Goal: Contribute content: Add original content to the website for others to see

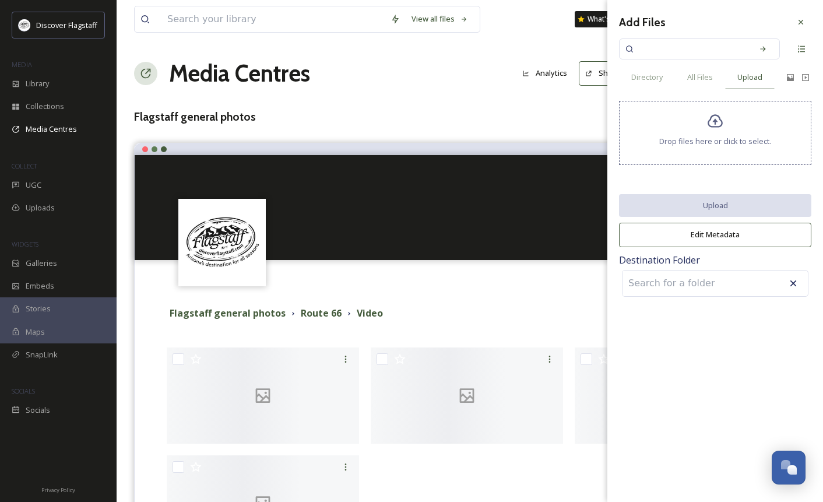
scroll to position [15, 0]
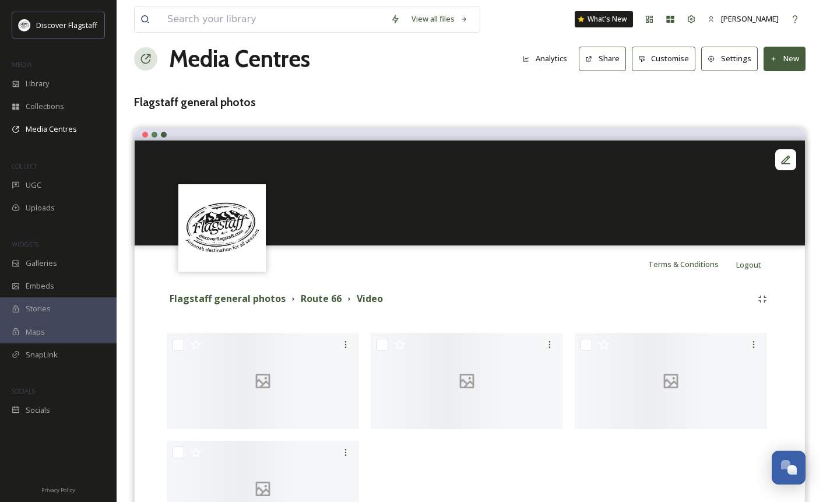
click at [528, 75] on div "Media Centres Analytics Share Customise Settings New" at bounding box center [470, 58] width 672 height 35
click at [175, 106] on h3 "Flagstaff general photos" at bounding box center [470, 102] width 672 height 17
click at [241, 297] on strong "Flagstaff general photos" at bounding box center [228, 298] width 116 height 13
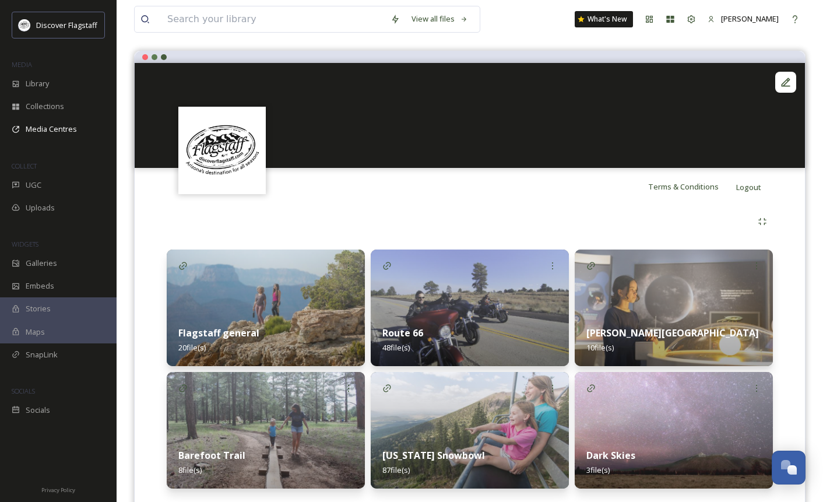
scroll to position [126, 0]
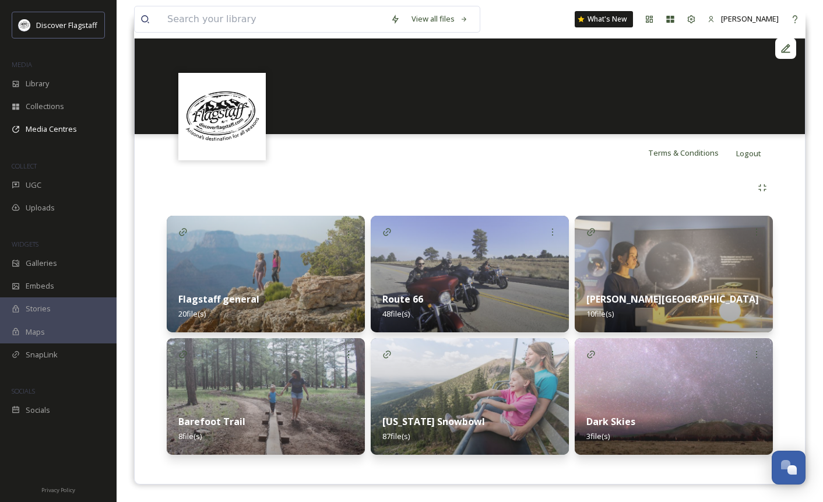
click at [665, 278] on img at bounding box center [674, 274] width 198 height 117
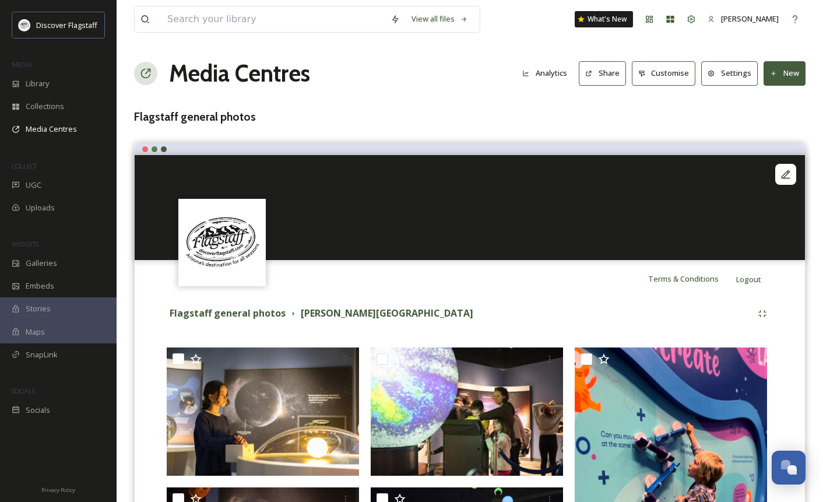
click at [782, 69] on button "New" at bounding box center [785, 73] width 42 height 24
click at [768, 120] on span "Add Album" at bounding box center [780, 123] width 38 height 11
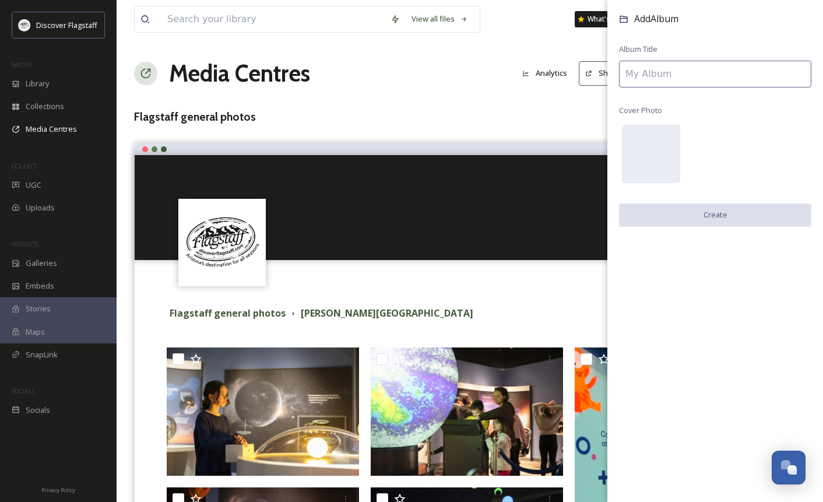
click at [709, 69] on input at bounding box center [715, 74] width 192 height 27
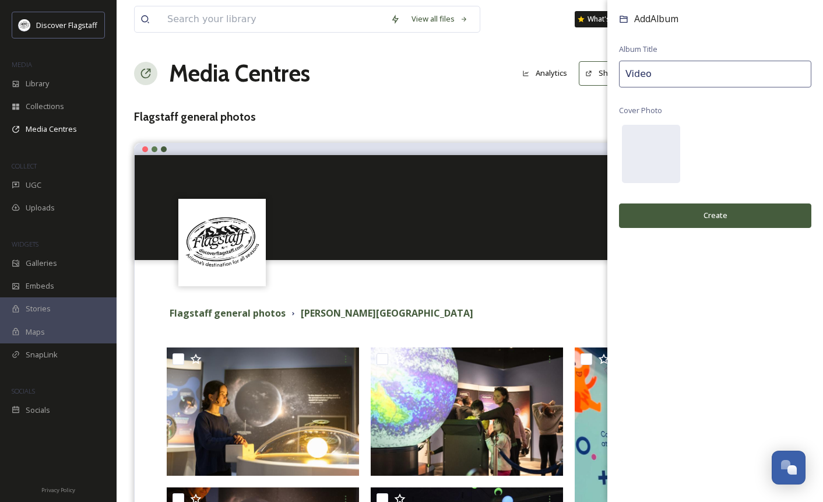
type input "Video"
click at [633, 215] on button "Create" at bounding box center [715, 215] width 192 height 24
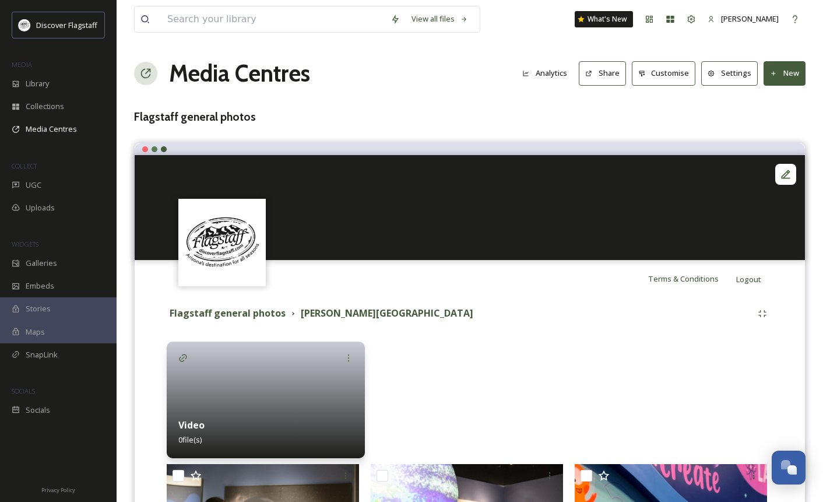
click at [262, 408] on div "Video 0 file(s)" at bounding box center [266, 432] width 198 height 52
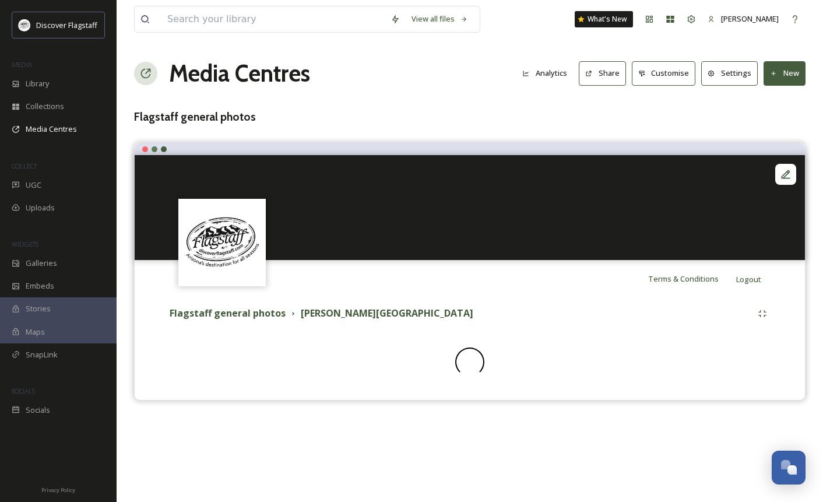
drag, startPoint x: 263, startPoint y: 408, endPoint x: 811, endPoint y: 322, distance: 554.8
click at [811, 322] on div "View all files What's New [PERSON_NAME] Media Centres Analytics Share Customise…" at bounding box center [470, 251] width 707 height 502
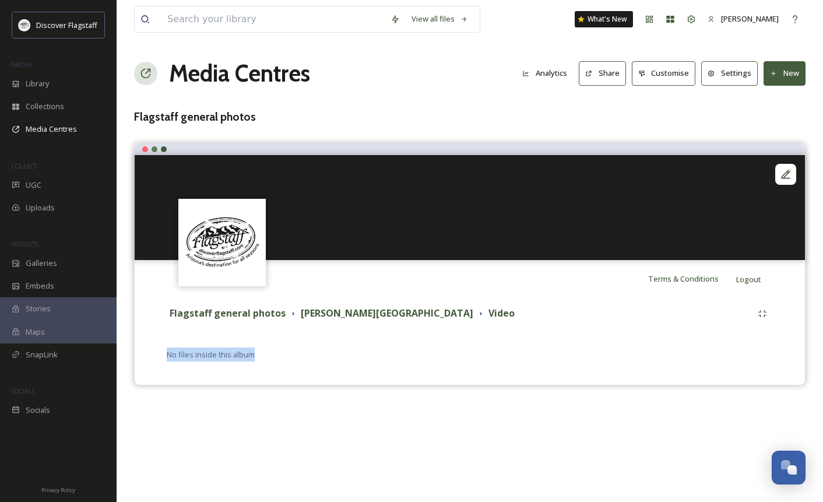
click at [765, 77] on button "New" at bounding box center [785, 73] width 42 height 24
click at [777, 72] on icon at bounding box center [774, 74] width 8 height 8
click at [775, 75] on icon at bounding box center [774, 74] width 8 height 8
click at [767, 96] on span "Add Files" at bounding box center [776, 100] width 31 height 11
click at [491, 322] on div "Flagstaff general photos [PERSON_NAME][GEOGRAPHIC_DATA] Video" at bounding box center [470, 313] width 606 height 21
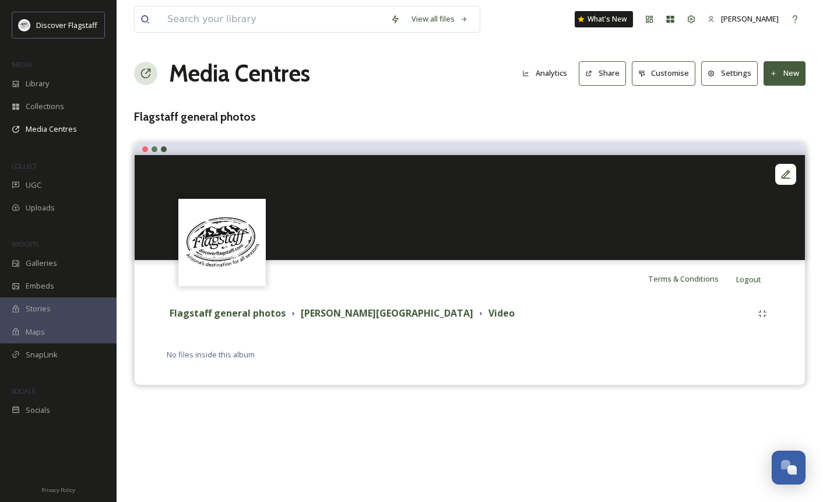
click at [774, 71] on icon at bounding box center [774, 74] width 8 height 8
click at [777, 97] on span "Add Files" at bounding box center [776, 100] width 31 height 11
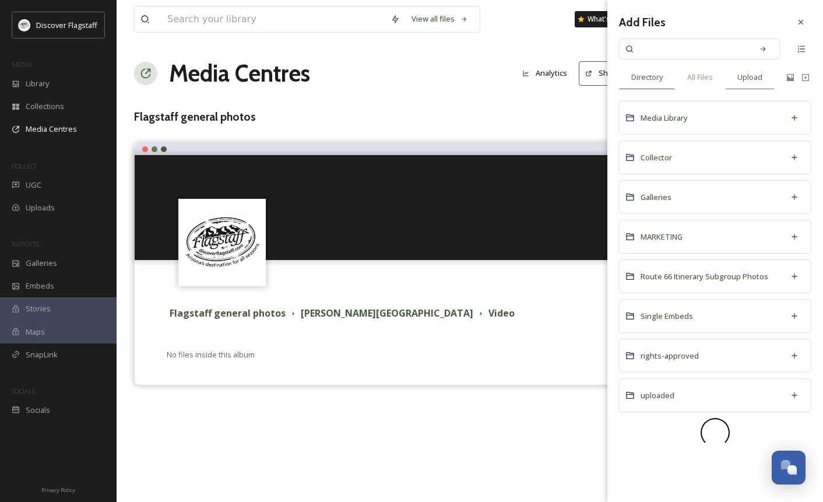
click at [750, 76] on span "Upload" at bounding box center [750, 77] width 25 height 11
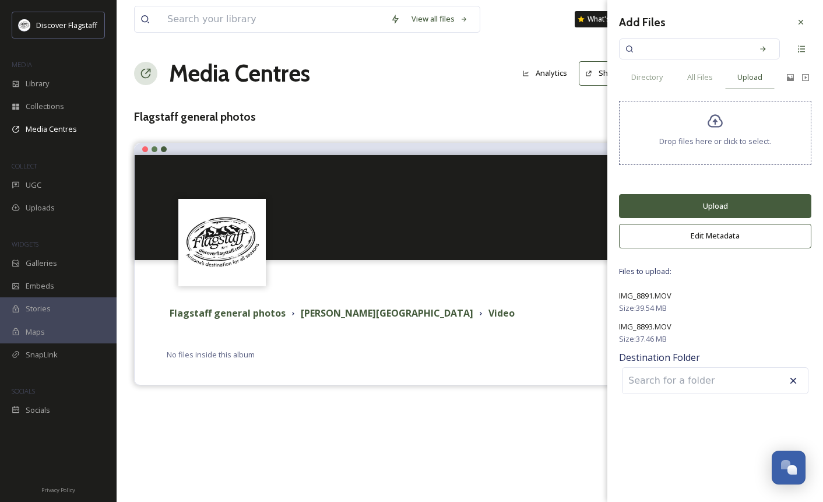
click at [703, 204] on button "Upload" at bounding box center [715, 206] width 192 height 24
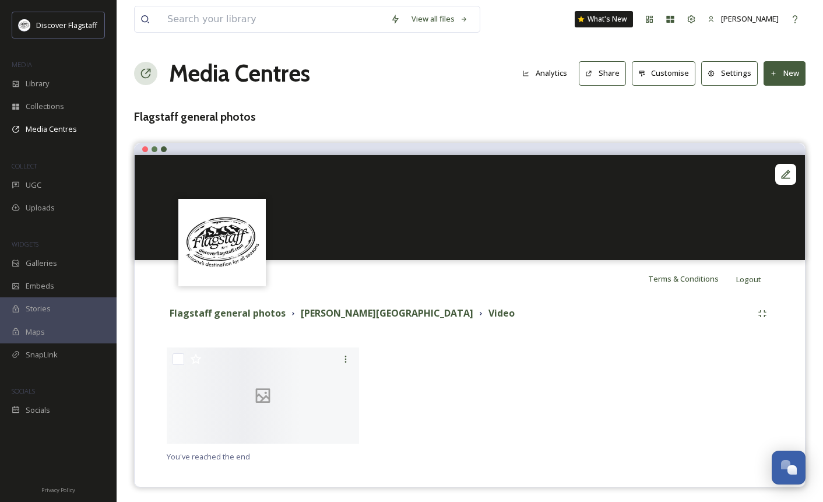
click at [443, 356] on div at bounding box center [470, 398] width 198 height 102
click at [775, 76] on icon at bounding box center [774, 74] width 8 height 8
click at [500, 73] on div "Media Centres Analytics Share Customise Settings New" at bounding box center [470, 73] width 672 height 35
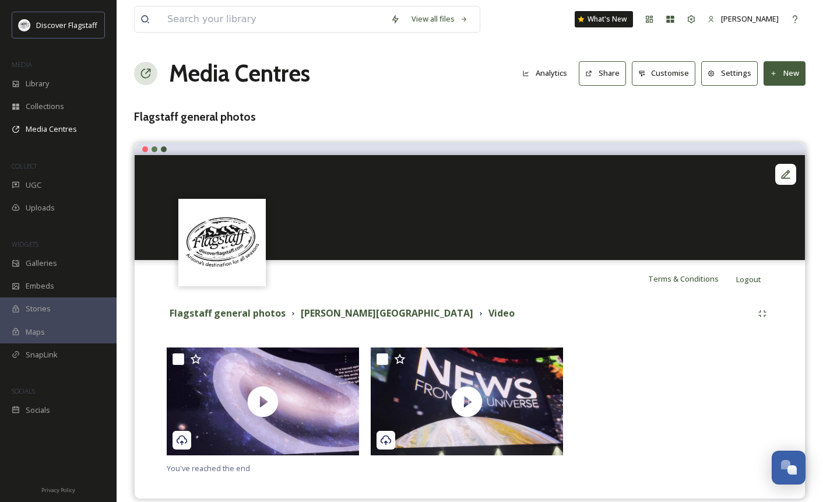
click at [791, 82] on button "New" at bounding box center [785, 73] width 42 height 24
click at [787, 101] on span "Add Files" at bounding box center [776, 100] width 31 height 11
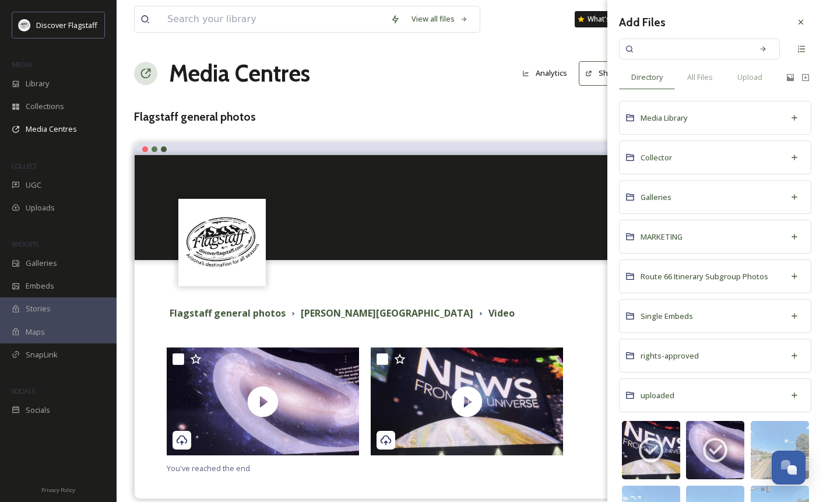
click at [685, 48] on input at bounding box center [692, 49] width 110 height 26
type input "[PERSON_NAME]"
type input "lowel"
click at [757, 75] on span "Upload" at bounding box center [750, 77] width 25 height 11
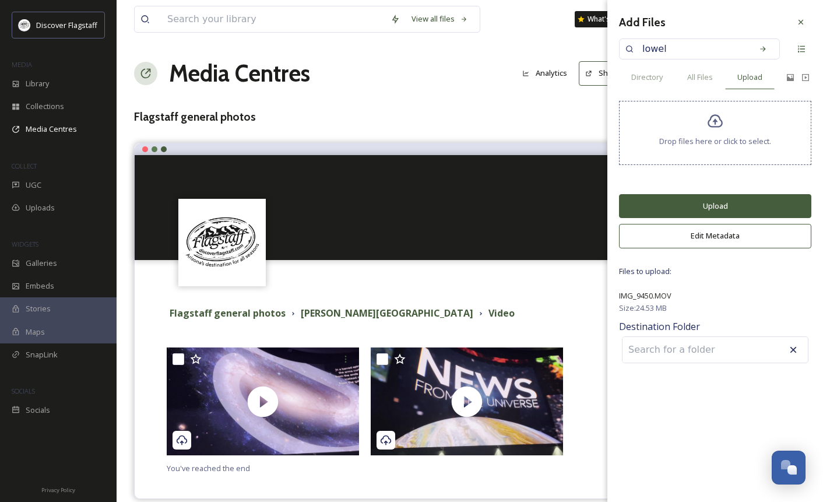
click at [698, 211] on button "Upload" at bounding box center [715, 206] width 192 height 24
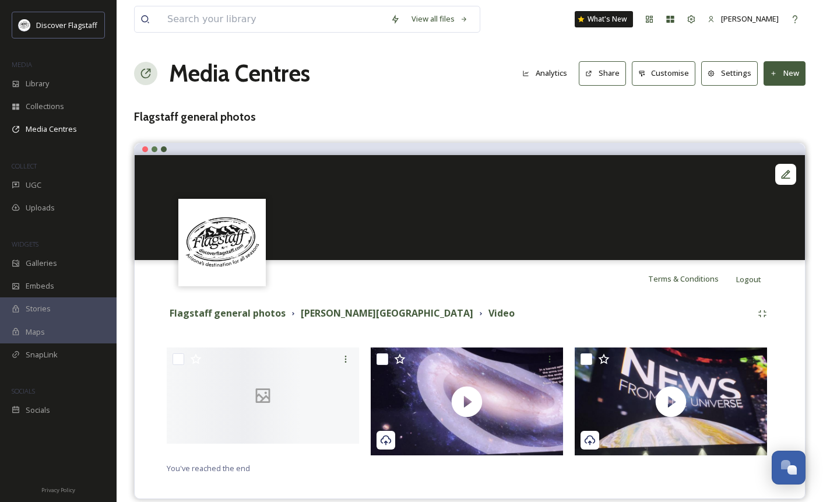
click at [355, 300] on div "Flagstaff general photos Lowell Observatory Video You've reached the end" at bounding box center [469, 389] width 653 height 184
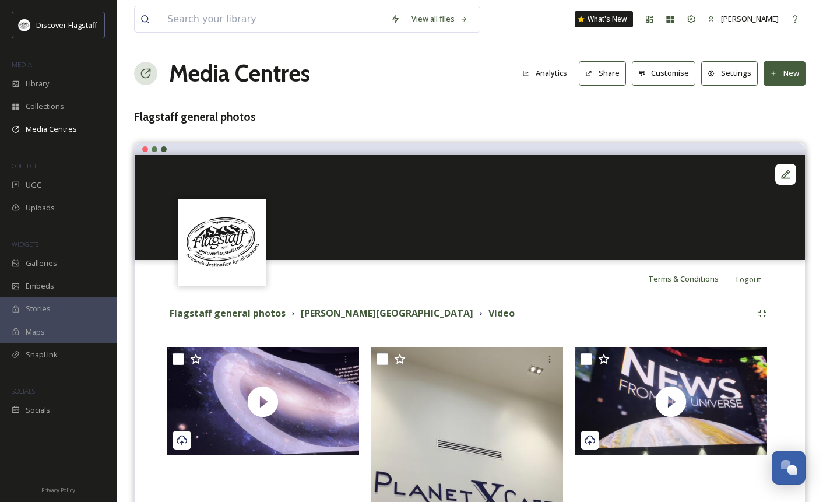
click at [599, 75] on button "Share" at bounding box center [602, 73] width 47 height 24
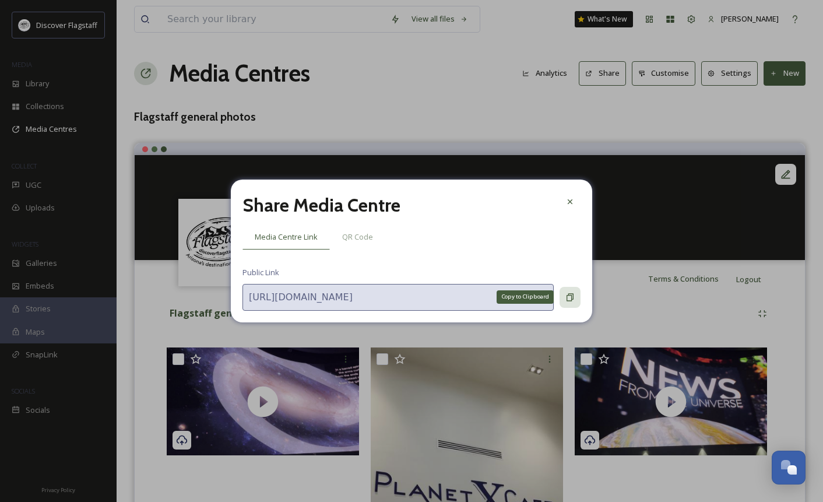
click at [564, 303] on div "Copy to Clipboard" at bounding box center [570, 297] width 21 height 21
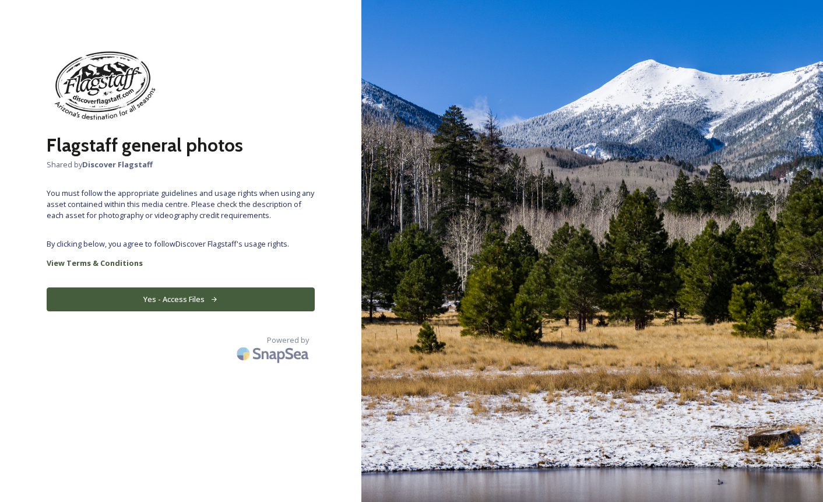
click at [210, 297] on icon at bounding box center [214, 300] width 8 height 8
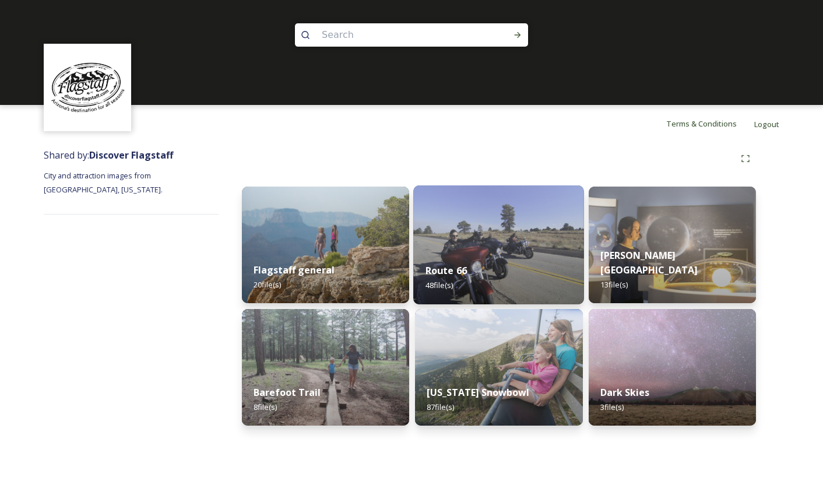
click at [489, 246] on img at bounding box center [498, 244] width 171 height 119
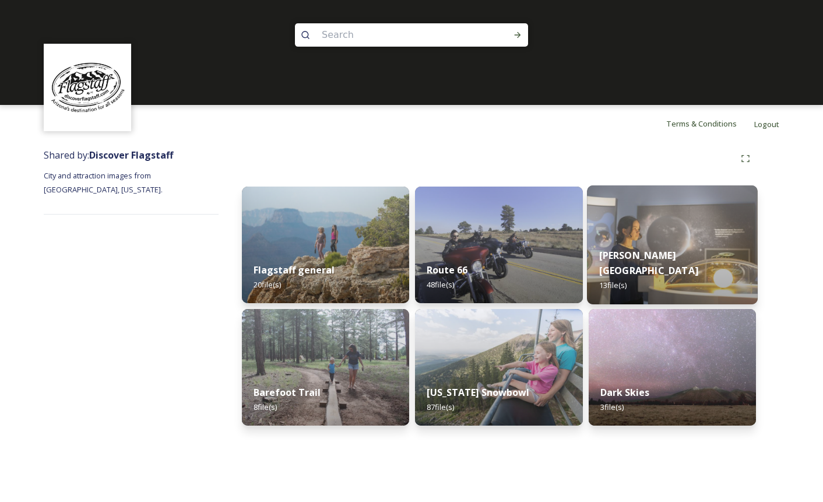
click at [677, 237] on img at bounding box center [672, 244] width 171 height 119
